Goal: Task Accomplishment & Management: Use online tool/utility

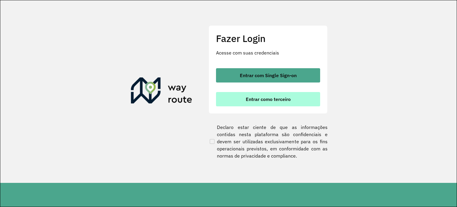
click at [270, 97] on span "Entrar como terceiro" at bounding box center [268, 99] width 45 height 5
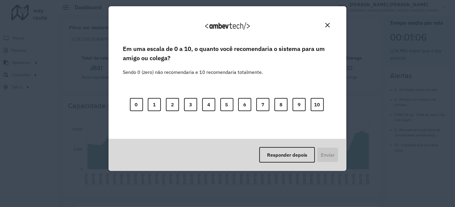
click at [326, 23] on img "Close" at bounding box center [328, 25] width 4 height 4
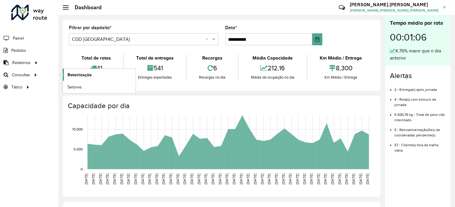
click at [88, 72] on span "Roteirização" at bounding box center [80, 75] width 24 height 6
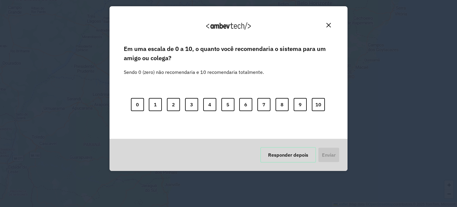
click at [287, 152] on button "Responder depois" at bounding box center [288, 154] width 56 height 15
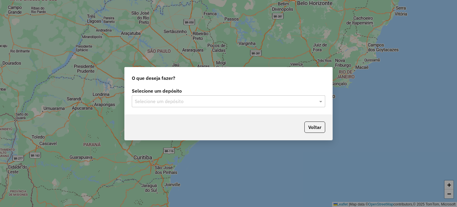
click at [263, 97] on div "Selecione um depósito" at bounding box center [228, 101] width 193 height 12
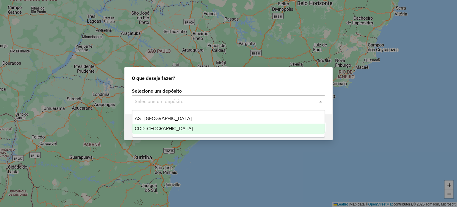
click at [165, 126] on span "CDD Florianópolis" at bounding box center [164, 128] width 58 height 5
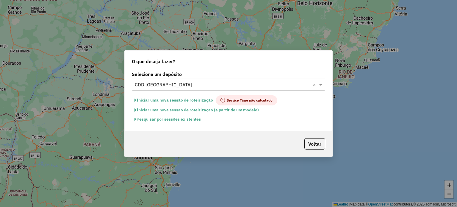
click at [184, 119] on button "Pesquisar por sessões existentes" at bounding box center [168, 119] width 72 height 9
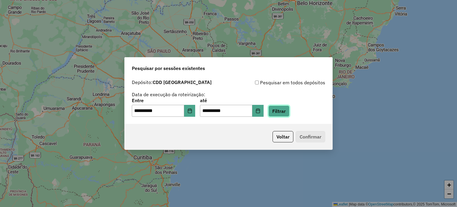
click at [285, 112] on button "Filtrar" at bounding box center [278, 110] width 21 height 11
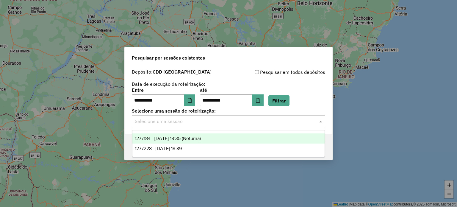
click at [208, 122] on input "text" at bounding box center [223, 121] width 176 height 7
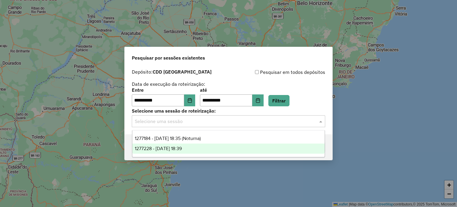
click at [201, 147] on div "1277228 - 17/09/2025 18:39" at bounding box center [228, 148] width 193 height 10
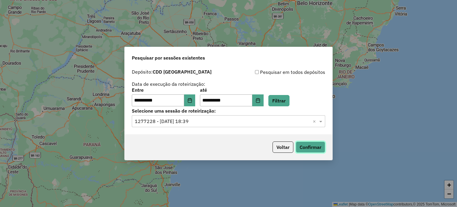
click at [319, 146] on button "Confirmar" at bounding box center [310, 146] width 29 height 11
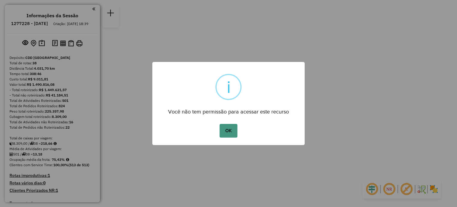
click at [224, 133] on button "OK" at bounding box center [229, 131] width 18 height 14
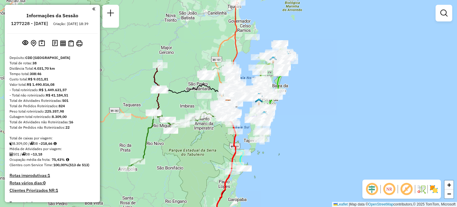
click at [315, 146] on div "Janela de atendimento Grade de atendimento Capacidade Transportadoras Veículos …" at bounding box center [228, 103] width 457 height 207
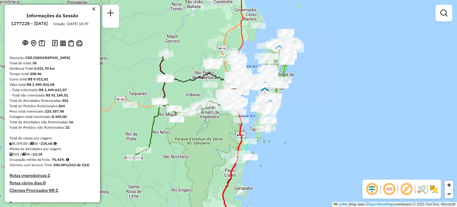
drag, startPoint x: 315, startPoint y: 146, endPoint x: 330, endPoint y: 120, distance: 30.1
click at [330, 120] on div "Janela de atendimento Grade de atendimento Capacidade Transportadoras Veículos …" at bounding box center [228, 103] width 457 height 207
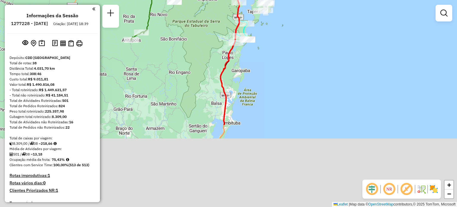
drag, startPoint x: 269, startPoint y: 159, endPoint x: 235, endPoint y: 46, distance: 117.8
click at [256, 22] on div "Janela de atendimento Grade de atendimento Capacidade Transportadoras Veículos …" at bounding box center [228, 103] width 457 height 207
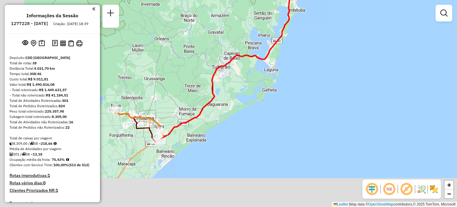
drag, startPoint x: 286, startPoint y: 59, endPoint x: 326, endPoint y: 16, distance: 59.2
click at [327, 13] on div "Rota 9 - Placa FFM8C61 05035395 - RAFAEL GUSTAVO STEIN Janela de atendimento Gr…" at bounding box center [228, 103] width 457 height 207
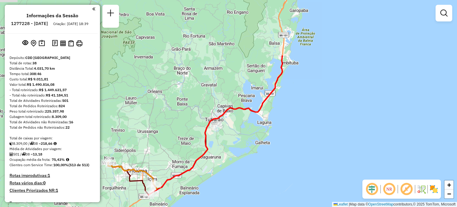
drag, startPoint x: 219, startPoint y: 63, endPoint x: 179, endPoint y: 169, distance: 114.1
click at [172, 182] on div "Rota 9 - Placa FFM8C61 05035395 - RAFAEL GUSTAVO STEIN Janela de atendimento Gr…" at bounding box center [228, 103] width 457 height 207
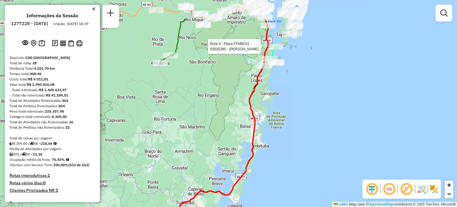
drag, startPoint x: 287, startPoint y: 69, endPoint x: 263, endPoint y: 123, distance: 58.5
click at [262, 127] on div "Rota 9 - Placa FFM8C61 05035395 - RAFAEL GUSTAVO STEIN Janela de atendimento Gr…" at bounding box center [228, 103] width 457 height 207
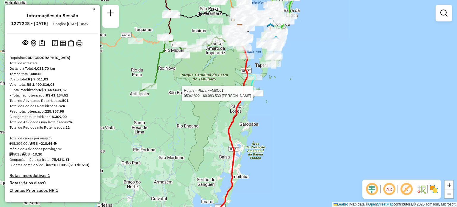
select select "**********"
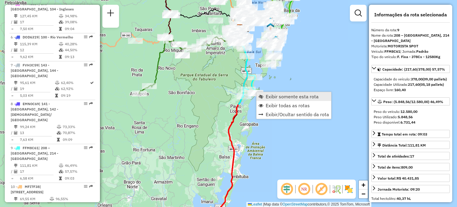
scroll to position [510, 0]
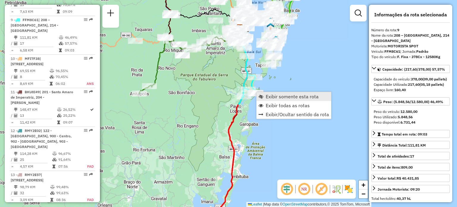
click at [268, 96] on span "Exibir somente esta rota" at bounding box center [292, 96] width 53 height 5
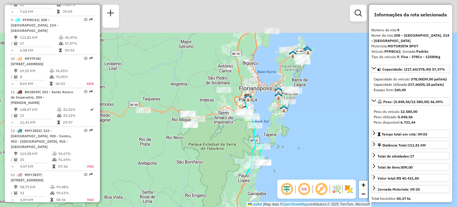
drag, startPoint x: 319, startPoint y: 145, endPoint x: 327, endPoint y: 178, distance: 33.4
click at [327, 177] on div "Janela de atendimento Grade de atendimento Capacidade Transportadoras Veículos …" at bounding box center [228, 103] width 457 height 207
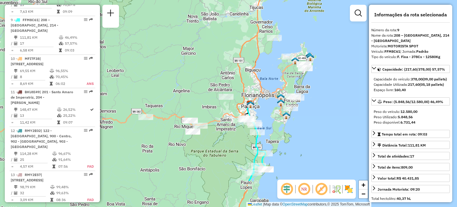
click at [305, 190] on em at bounding box center [304, 189] width 14 height 14
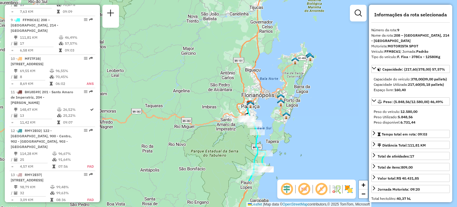
click at [305, 190] on em at bounding box center [304, 189] width 14 height 14
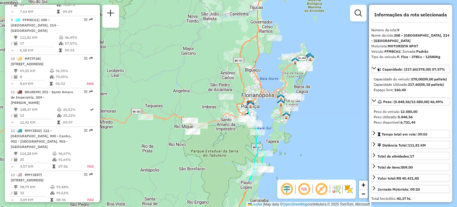
click at [305, 190] on em at bounding box center [304, 189] width 14 height 14
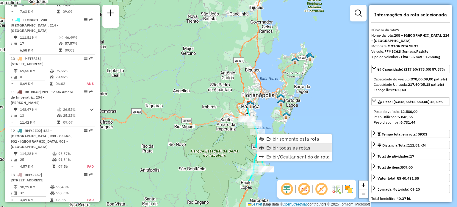
click at [274, 148] on span "Exibir todas as rotas" at bounding box center [288, 147] width 44 height 5
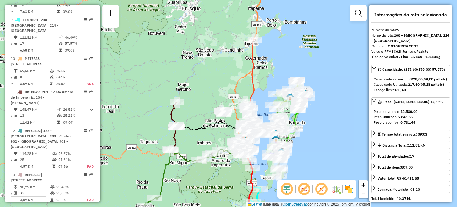
drag, startPoint x: 236, startPoint y: 39, endPoint x: 231, endPoint y: 75, distance: 36.4
click at [231, 75] on div "Janela de atendimento Grade de atendimento Capacidade Transportadoras Veículos …" at bounding box center [228, 103] width 457 height 207
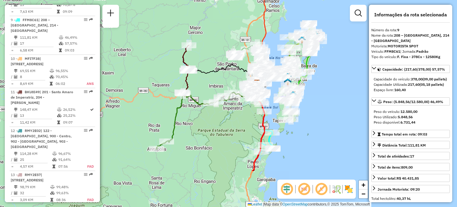
drag, startPoint x: 211, startPoint y: 93, endPoint x: 217, endPoint y: 51, distance: 42.0
click at [223, 38] on div "Janela de atendimento Grade de atendimento Capacidade Transportadoras Veículos …" at bounding box center [228, 103] width 457 height 207
click at [317, 134] on div "Janela de atendimento Grade de atendimento Capacidade Transportadoras Veículos …" at bounding box center [228, 103] width 457 height 207
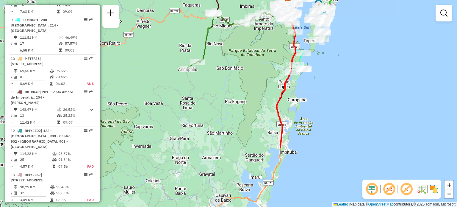
drag, startPoint x: 228, startPoint y: 137, endPoint x: 260, endPoint y: 58, distance: 84.8
click at [259, 57] on div "Janela de atendimento Grade de atendimento Capacidade Transportadoras Veículos …" at bounding box center [228, 103] width 457 height 207
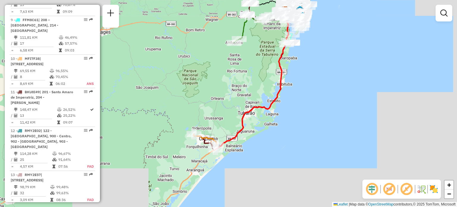
drag, startPoint x: 271, startPoint y: 102, endPoint x: 282, endPoint y: 69, distance: 34.6
click at [282, 69] on icon at bounding box center [251, 79] width 75 height 141
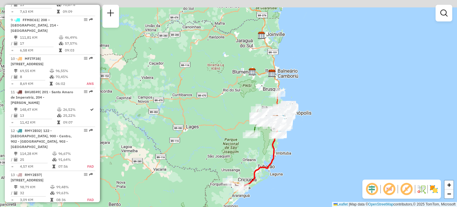
drag, startPoint x: 232, startPoint y: 72, endPoint x: 240, endPoint y: 142, distance: 70.1
click at [240, 142] on div "Janela de atendimento Grade de atendimento Capacidade Transportadoras Veículos …" at bounding box center [228, 103] width 457 height 207
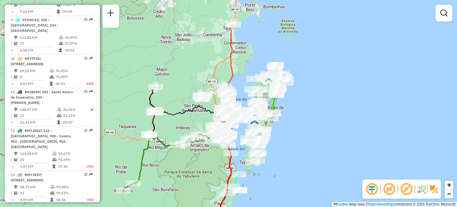
drag, startPoint x: 279, startPoint y: 37, endPoint x: 238, endPoint y: 77, distance: 57.2
click at [240, 74] on div "Janela de atendimento Grade de atendimento Capacidade Transportadoras Veículos …" at bounding box center [228, 103] width 457 height 207
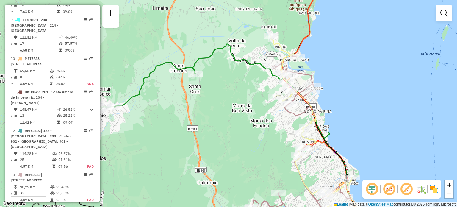
drag, startPoint x: 238, startPoint y: 94, endPoint x: 251, endPoint y: 96, distance: 14.2
click at [251, 96] on div "Janela de atendimento Grade de atendimento Capacidade Transportadoras Veículos …" at bounding box center [228, 103] width 457 height 207
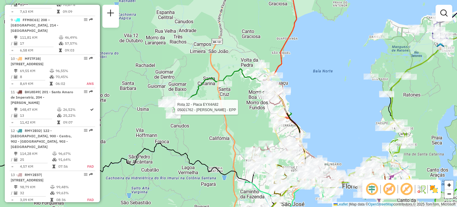
select select "**********"
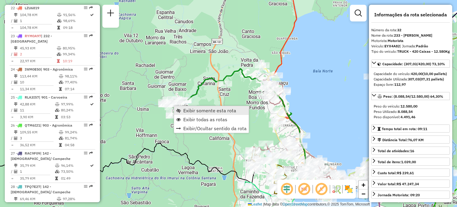
scroll to position [1270, 0]
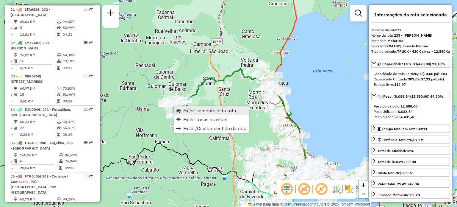
click at [189, 109] on span "Exibir somente esta rota" at bounding box center [209, 110] width 53 height 5
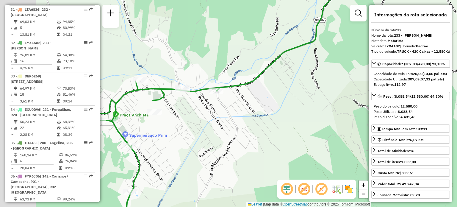
drag, startPoint x: 189, startPoint y: 54, endPoint x: 307, endPoint y: 68, distance: 118.9
click at [307, 68] on div "Janela de atendimento Grade de atendimento Capacidade Transportadoras Veículos …" at bounding box center [228, 103] width 457 height 207
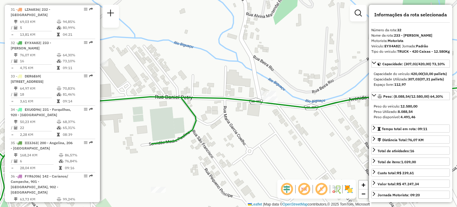
drag, startPoint x: 240, startPoint y: 86, endPoint x: 365, endPoint y: 82, distance: 125.7
click at [365, 82] on div "Janela de atendimento Grade de atendimento Capacidade Transportadoras Veículos …" at bounding box center [228, 103] width 457 height 207
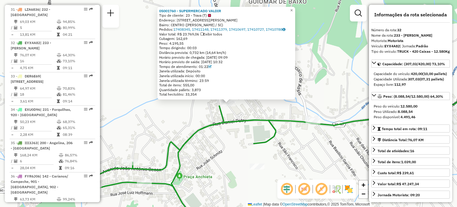
click at [211, 124] on icon at bounding box center [289, 143] width 428 height 170
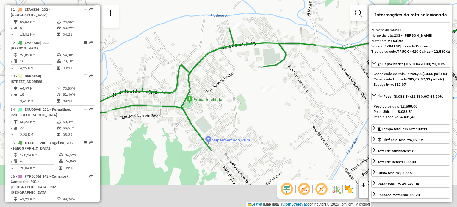
drag, startPoint x: 198, startPoint y: 149, endPoint x: 229, endPoint y: 65, distance: 88.9
click at [229, 65] on div "Janela de atendimento Grade de atendimento Capacidade Transportadoras Veículos …" at bounding box center [228, 103] width 457 height 207
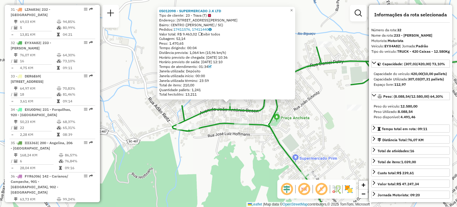
click at [168, 125] on div "05012098 - SUPERMERCADO J.K LTD Tipo de cliente: 23 - Trava (T) Endereço: R JOA…" at bounding box center [228, 103] width 457 height 207
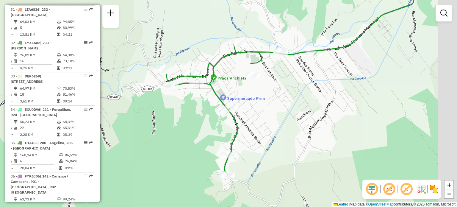
drag, startPoint x: 279, startPoint y: 137, endPoint x: 235, endPoint y: 84, distance: 69.4
click at [235, 85] on div "Janela de atendimento Grade de atendimento Capacidade Transportadoras Veículos …" at bounding box center [228, 103] width 457 height 207
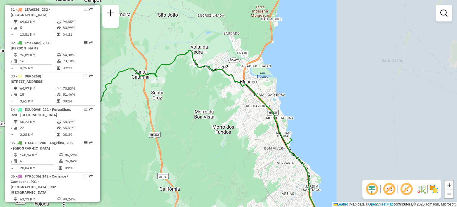
drag, startPoint x: 306, startPoint y: 100, endPoint x: 124, endPoint y: 119, distance: 183.4
click at [124, 119] on div "Janela de atendimento Grade de atendimento Capacidade Transportadoras Veículos …" at bounding box center [228, 103] width 457 height 207
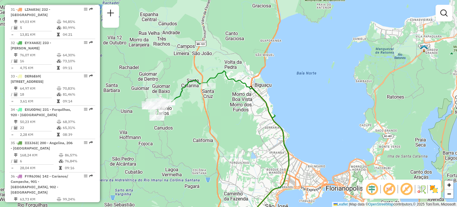
drag, startPoint x: 294, startPoint y: 110, endPoint x: 300, endPoint y: 13, distance: 97.5
click at [300, 14] on div "Janela de atendimento Grade de atendimento Capacidade Transportadoras Veículos …" at bounding box center [228, 103] width 457 height 207
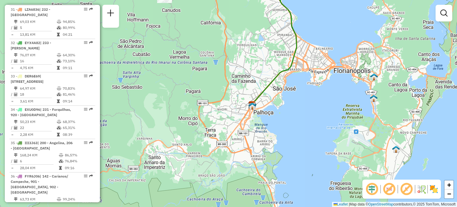
drag, startPoint x: 253, startPoint y: 51, endPoint x: 292, endPoint y: 135, distance: 92.4
click at [291, 134] on div "Janela de atendimento Grade de atendimento Capacidade Transportadoras Veículos …" at bounding box center [228, 103] width 457 height 207
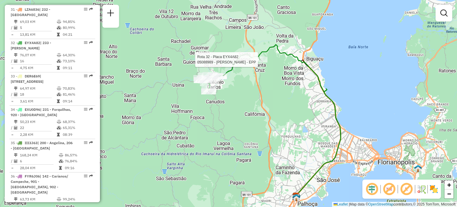
select select "**********"
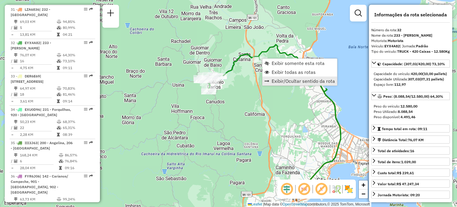
drag, startPoint x: 278, startPoint y: 73, endPoint x: 269, endPoint y: 76, distance: 10.2
click at [278, 73] on span "Exibir todas as rotas" at bounding box center [294, 72] width 44 height 5
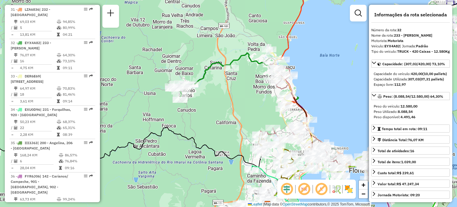
drag, startPoint x: 259, startPoint y: 85, endPoint x: 235, endPoint y: 86, distance: 24.4
click at [235, 86] on div "Janela de atendimento Grade de atendimento Capacidade Transportadoras Veículos …" at bounding box center [228, 103] width 457 height 207
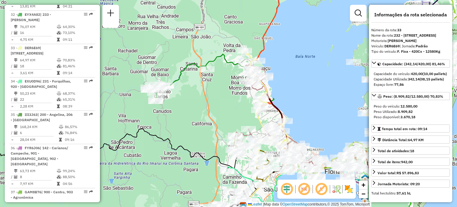
scroll to position [1303, 0]
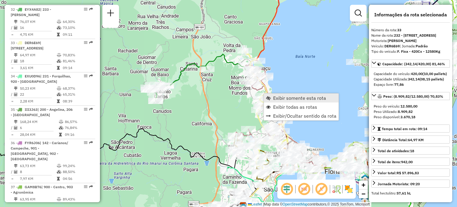
click at [270, 99] on span "Exibir somente esta rota" at bounding box center [268, 98] width 5 height 5
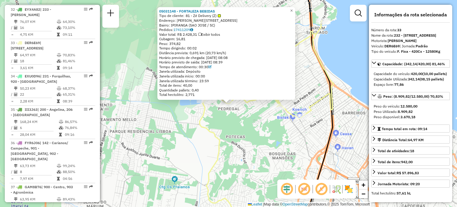
click at [227, 131] on div "05031148 - FORTALEZA BEBIDAS Tipo de cliente: 81 - Zé Delivery (Z) Endereço: Jo…" at bounding box center [228, 103] width 457 height 207
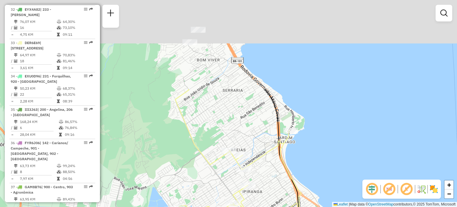
drag, startPoint x: 318, startPoint y: 99, endPoint x: 283, endPoint y: 186, distance: 94.3
click at [288, 204] on icon at bounding box center [236, 158] width 130 height 139
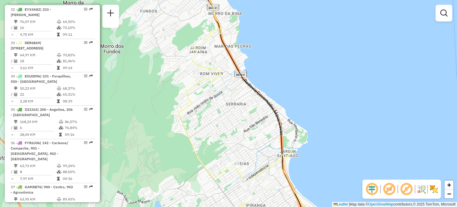
drag, startPoint x: 245, startPoint y: 111, endPoint x: 294, endPoint y: 196, distance: 97.5
click at [294, 196] on div "Janela de atendimento Grade de atendimento Capacidade Transportadoras Veículos …" at bounding box center [228, 103] width 457 height 207
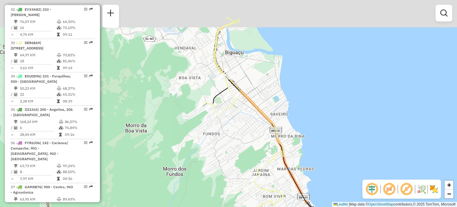
drag, startPoint x: 215, startPoint y: 99, endPoint x: 233, endPoint y: 138, distance: 43.3
click at [233, 138] on div "Janela de atendimento Grade de atendimento Capacidade Transportadoras Veículos …" at bounding box center [228, 103] width 457 height 207
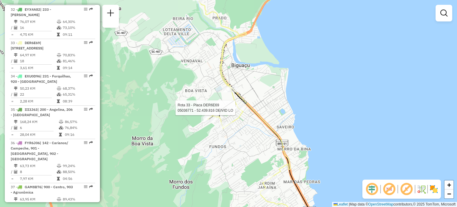
select select "**********"
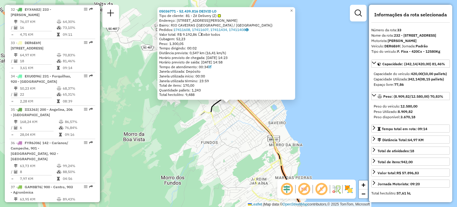
click at [243, 137] on div "05036771 - 52.439.816 DEIVID LO Tipo de cliente: 81 - Zé Delivery (Z) Endereço:…" at bounding box center [228, 103] width 457 height 207
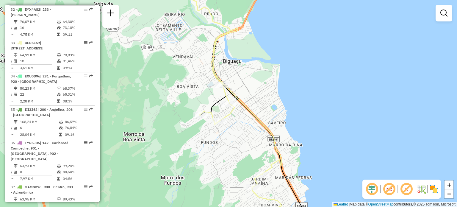
drag, startPoint x: 253, startPoint y: 87, endPoint x: 274, endPoint y: 138, distance: 55.0
click at [274, 138] on div "Janela de atendimento Grade de atendimento Capacidade Transportadoras Veículos …" at bounding box center [228, 103] width 457 height 207
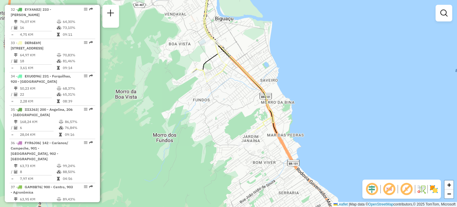
drag, startPoint x: 276, startPoint y: 91, endPoint x: 251, endPoint y: 51, distance: 47.9
click at [254, 48] on div "Janela de atendimento Grade de atendimento Capacidade Transportadoras Veículos …" at bounding box center [228, 103] width 457 height 207
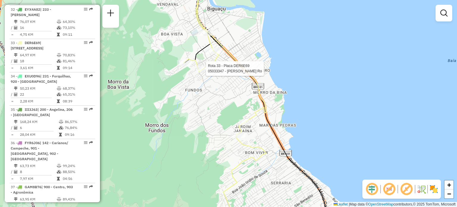
select select "**********"
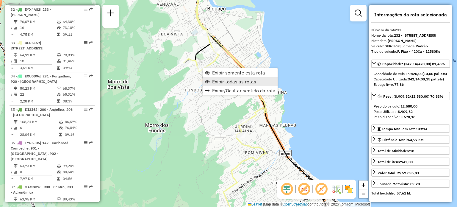
click at [215, 84] on span "Exibir todas as rotas" at bounding box center [234, 81] width 44 height 5
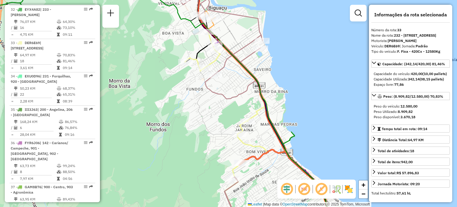
drag, startPoint x: 294, startPoint y: 152, endPoint x: 288, endPoint y: 97, distance: 55.9
click at [288, 97] on div "Janela de atendimento Grade de atendimento Capacidade Transportadoras Veículos …" at bounding box center [228, 103] width 457 height 207
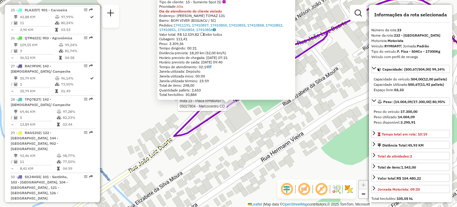
scroll to position [970, 0]
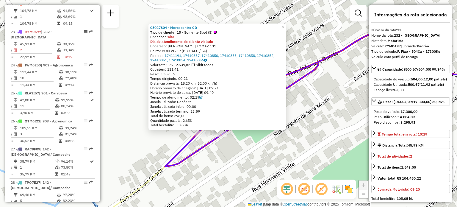
drag, startPoint x: 276, startPoint y: 116, endPoint x: 266, endPoint y: 149, distance: 33.5
click at [266, 149] on div "05027804 - Mercocentro CD Tipo de cliente: 15 - Somente Spot (S) Prioridade: Al…" at bounding box center [228, 103] width 457 height 207
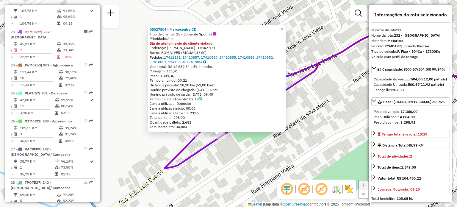
click at [315, 94] on div "05027804 - Mercocentro CD Tipo de cliente: 15 - Somente Spot (S) Prioridade: Al…" at bounding box center [228, 103] width 457 height 207
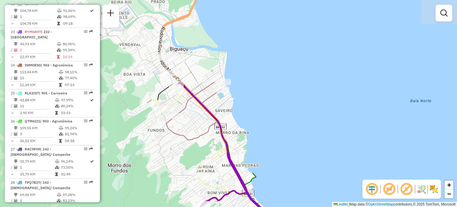
drag, startPoint x: 336, startPoint y: 66, endPoint x: 256, endPoint y: 160, distance: 123.1
click at [256, 160] on div "Janela de atendimento Grade de atendimento Capacidade Transportadoras Veículos …" at bounding box center [228, 103] width 457 height 207
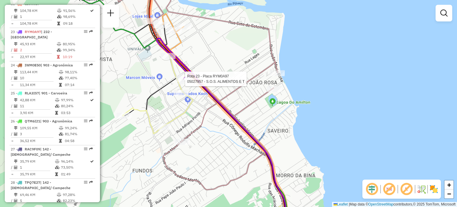
select select "**********"
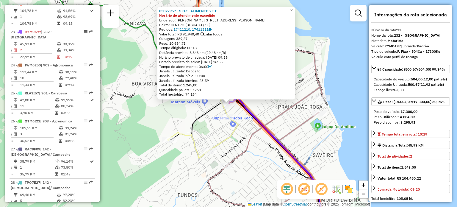
click at [185, 109] on div "05027957 - S.O.S. ALIMENTOS E T Horário de atendimento excedido Endereço: R CON…" at bounding box center [228, 103] width 457 height 207
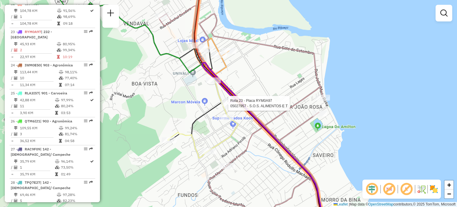
select select "**********"
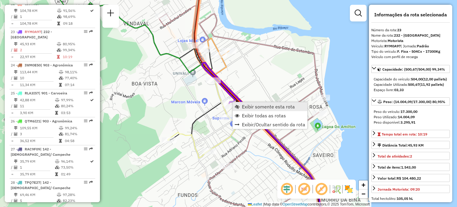
click at [242, 106] on span "Exibir somente esta rota" at bounding box center [268, 106] width 53 height 5
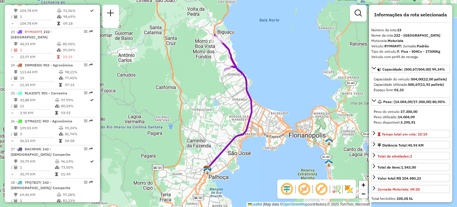
click at [279, 62] on div "Janela de atendimento Grade de atendimento Capacidade Transportadoras Veículos …" at bounding box center [228, 103] width 457 height 207
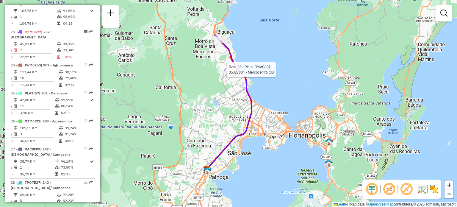
select select "**********"
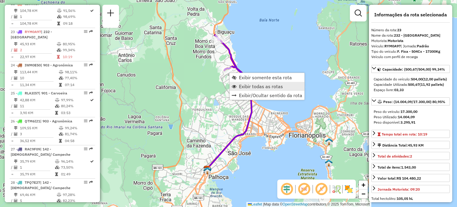
click at [239, 85] on span "Exibir todas as rotas" at bounding box center [261, 86] width 44 height 5
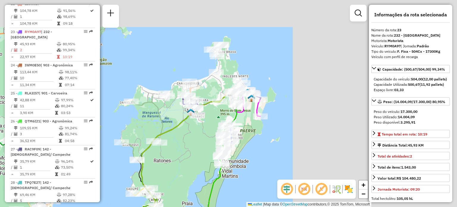
drag, startPoint x: 318, startPoint y: 42, endPoint x: 120, endPoint y: 159, distance: 229.5
click at [120, 159] on div "Janela de atendimento Grade de atendimento Capacidade Transportadoras Veículos …" at bounding box center [228, 103] width 457 height 207
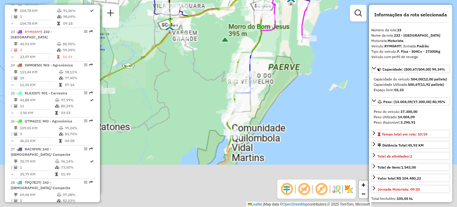
drag, startPoint x: 255, startPoint y: 95, endPoint x: 274, endPoint y: 58, distance: 41.1
click at [274, 58] on div "Janela de atendimento Grade de atendimento Capacidade Transportadoras Veículos …" at bounding box center [228, 103] width 457 height 207
